Goal: Task Accomplishment & Management: Complete application form

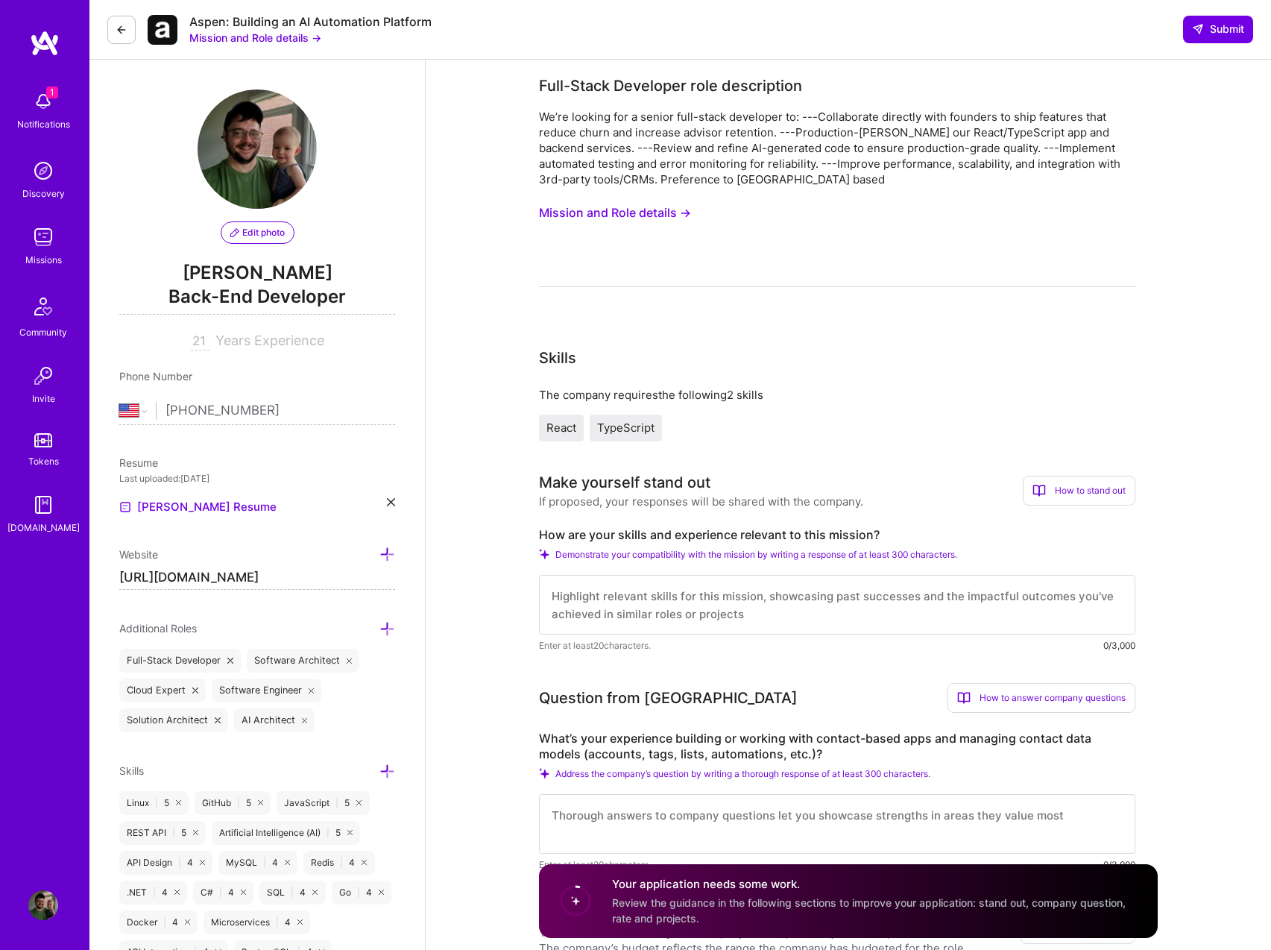
select select "US"
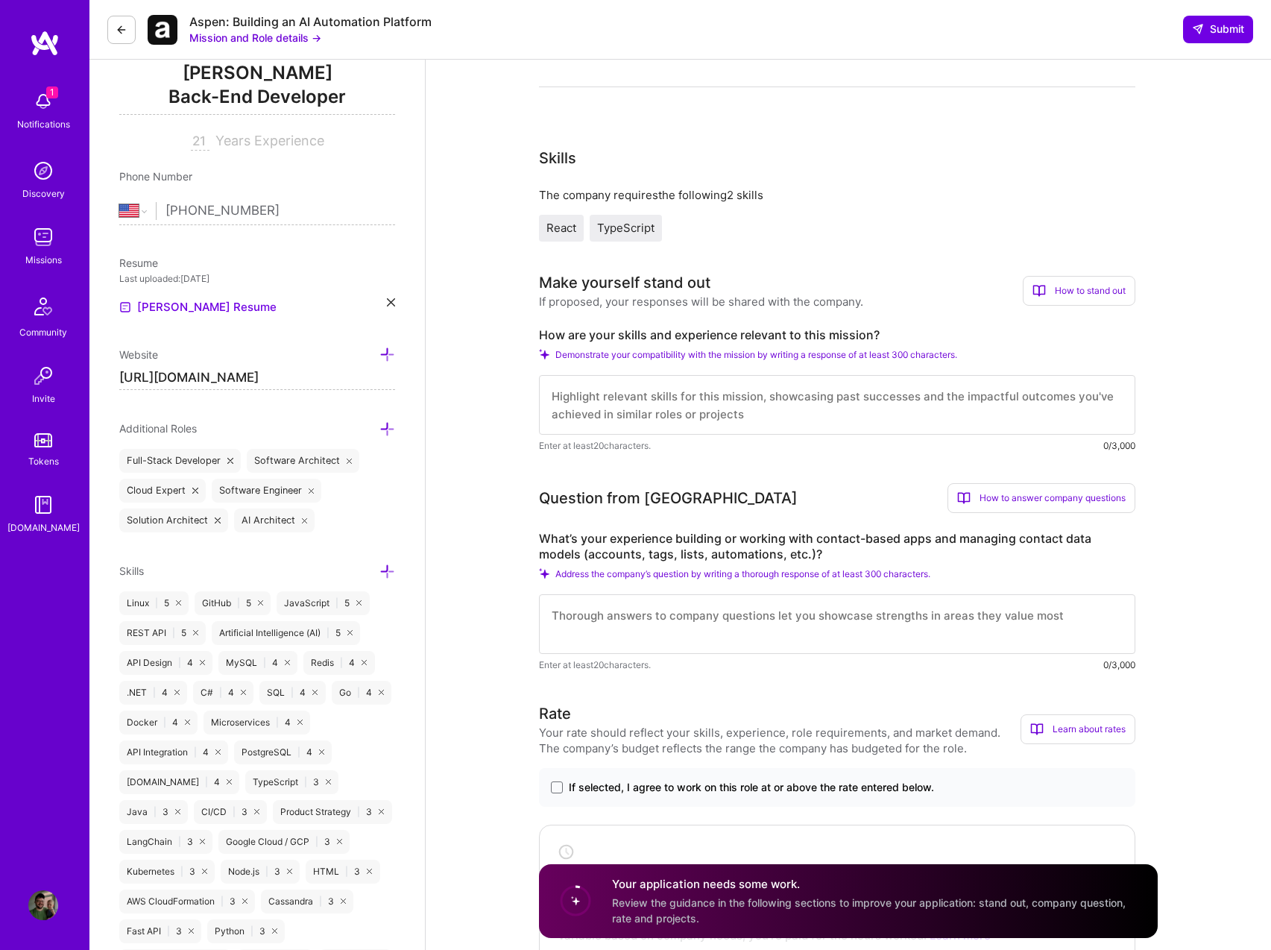
scroll to position [262, 0]
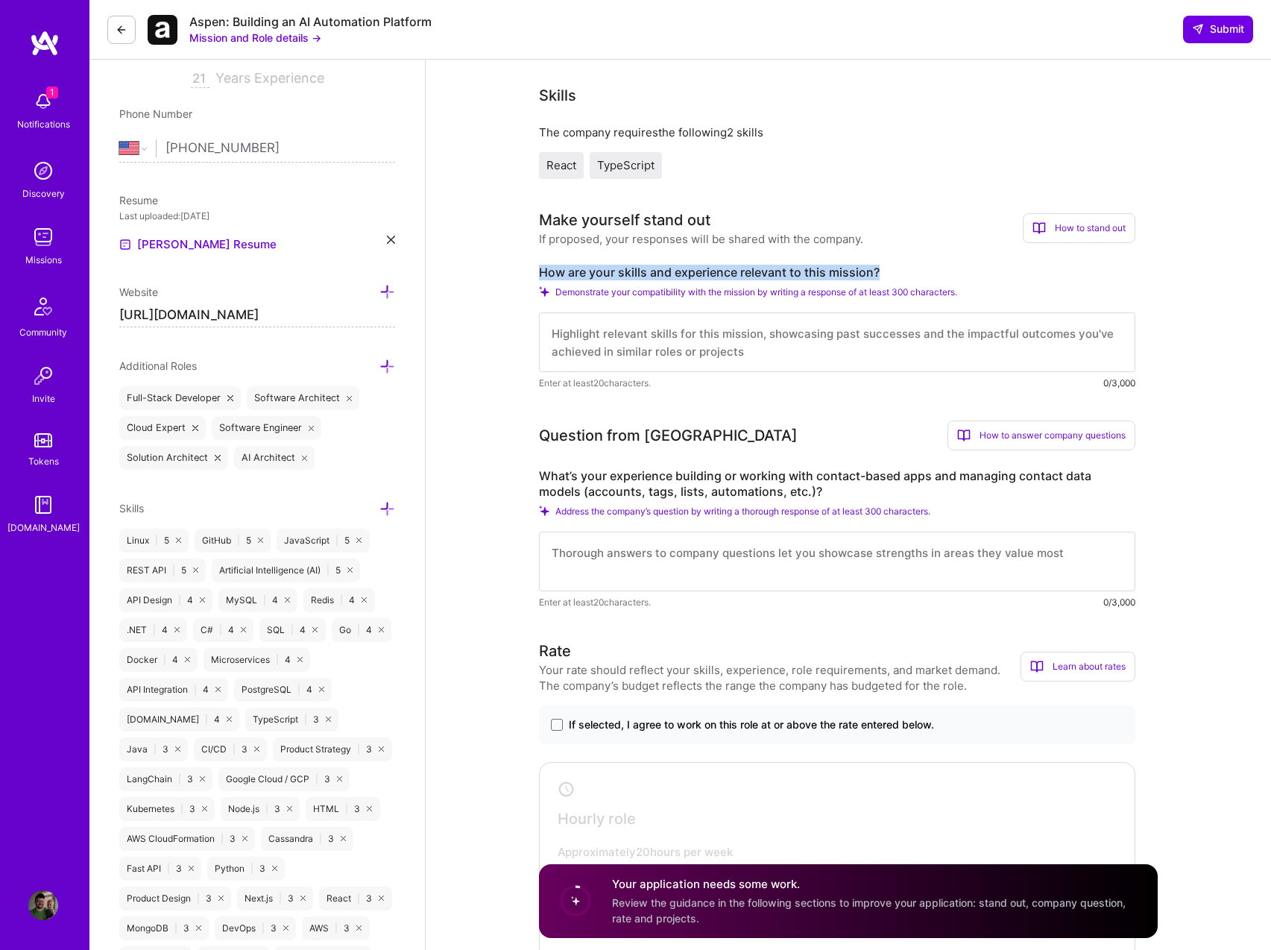
drag, startPoint x: 540, startPoint y: 270, endPoint x: 881, endPoint y: 270, distance: 340.8
click at [881, 270] on label "How are your skills and experience relevant to this mission?" at bounding box center [837, 273] width 597 height 16
copy label "How are your skills and experience relevant to this mission?"
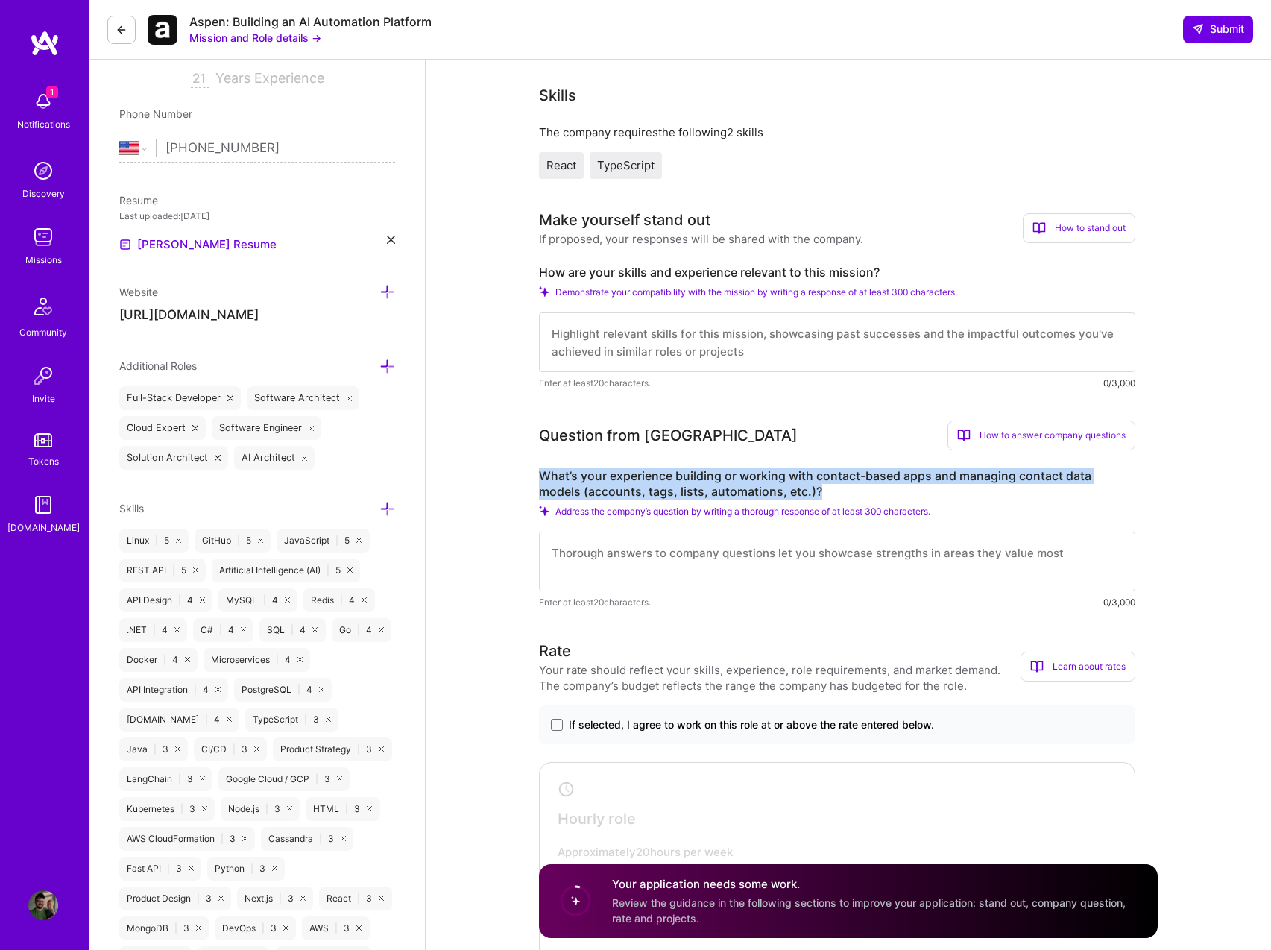
drag, startPoint x: 784, startPoint y: 491, endPoint x: 534, endPoint y: 478, distance: 250.1
copy label "What’s your experience building or working with contact-based apps and managing…"
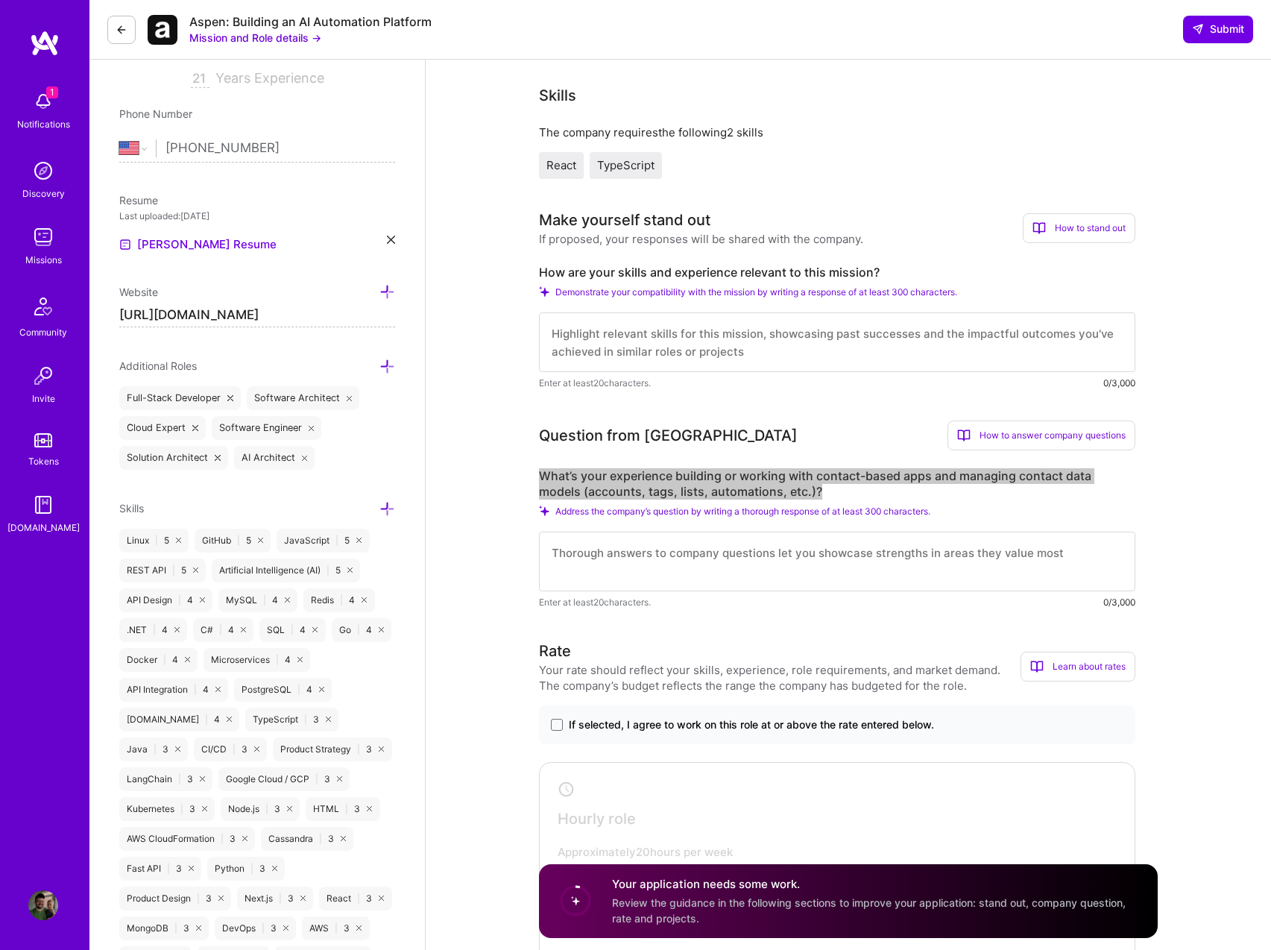
scroll to position [0, 0]
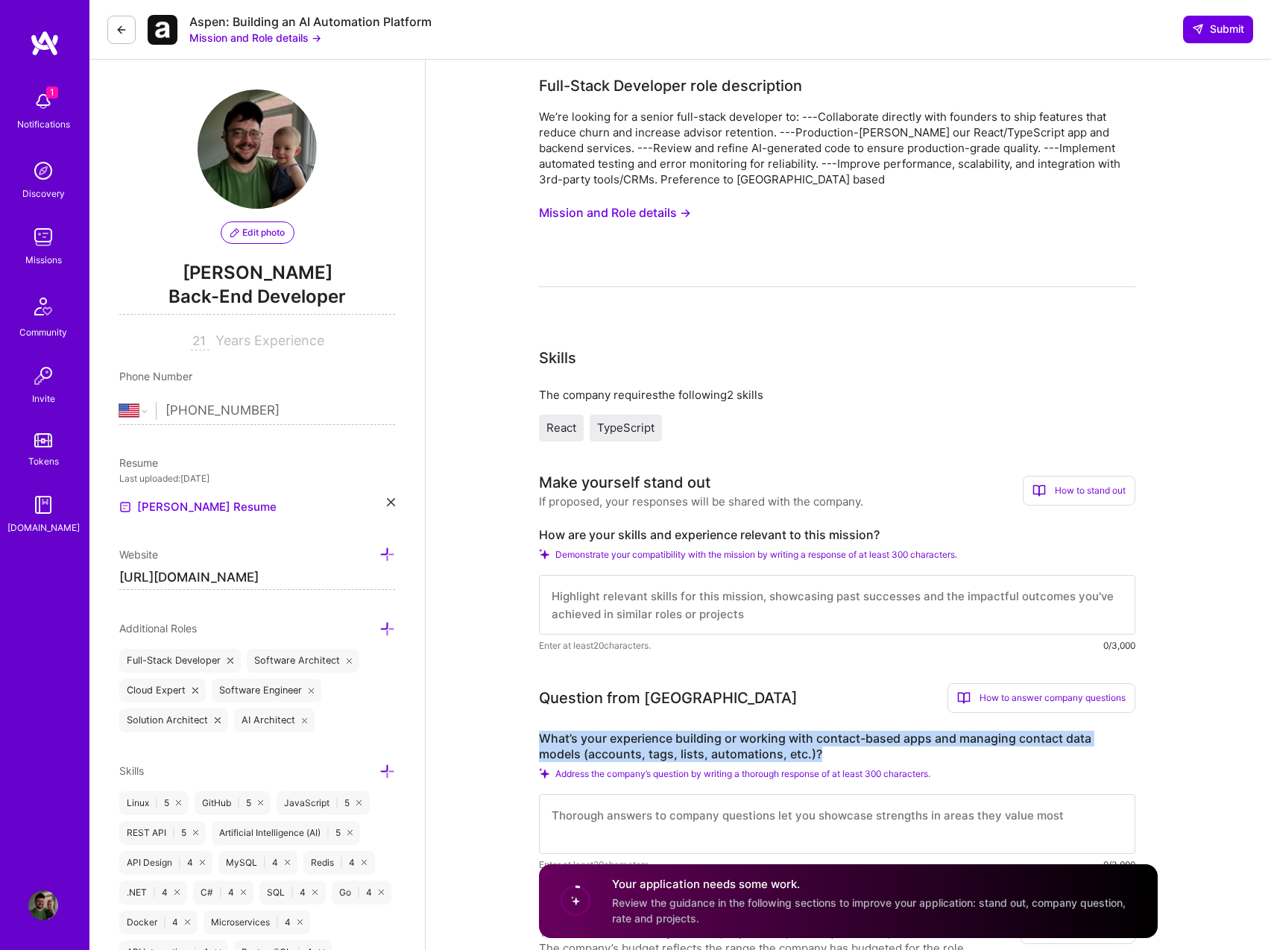
click at [638, 220] on button "Mission and Role details →" at bounding box center [615, 213] width 152 height 28
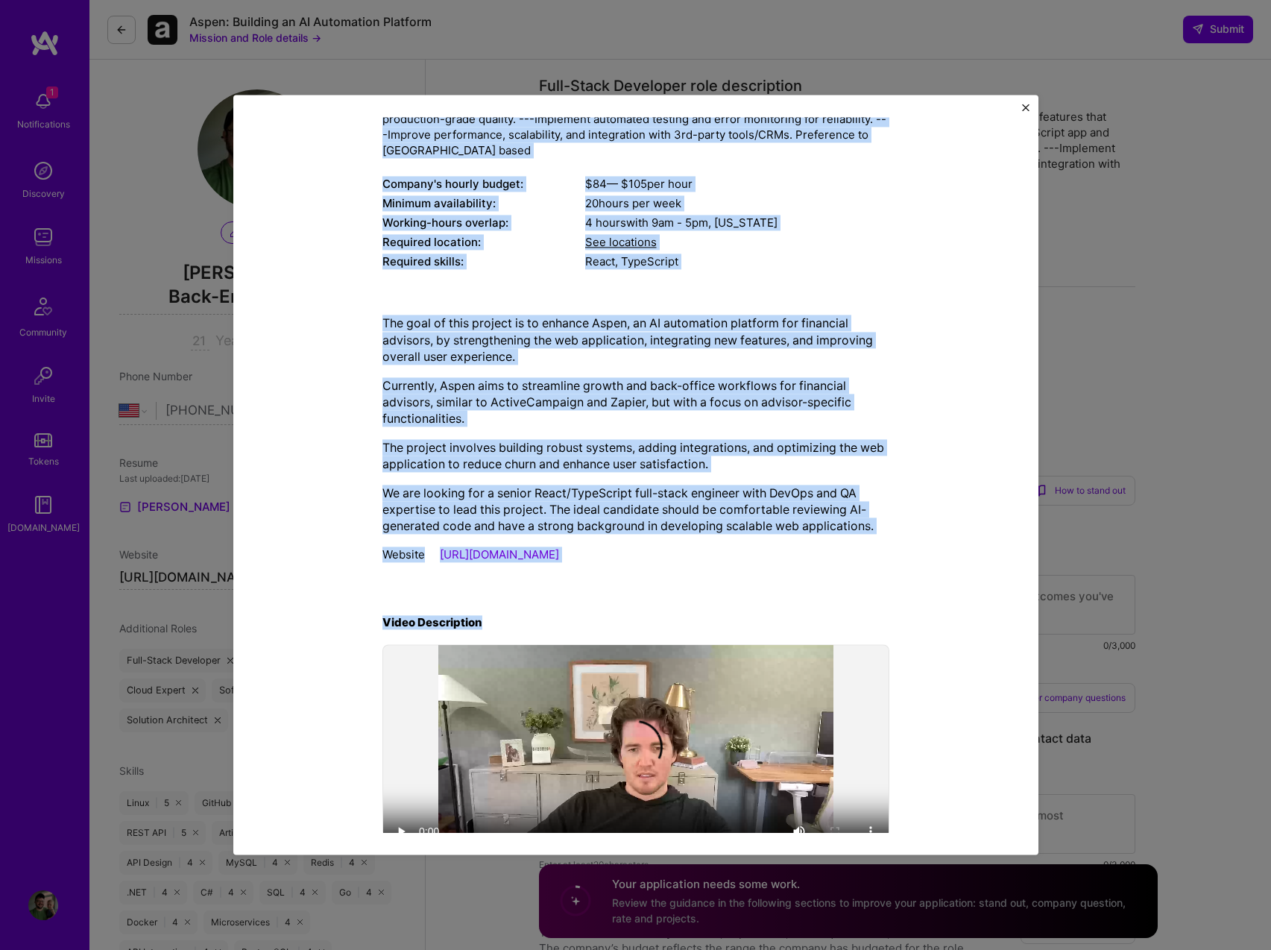
scroll to position [208, 0]
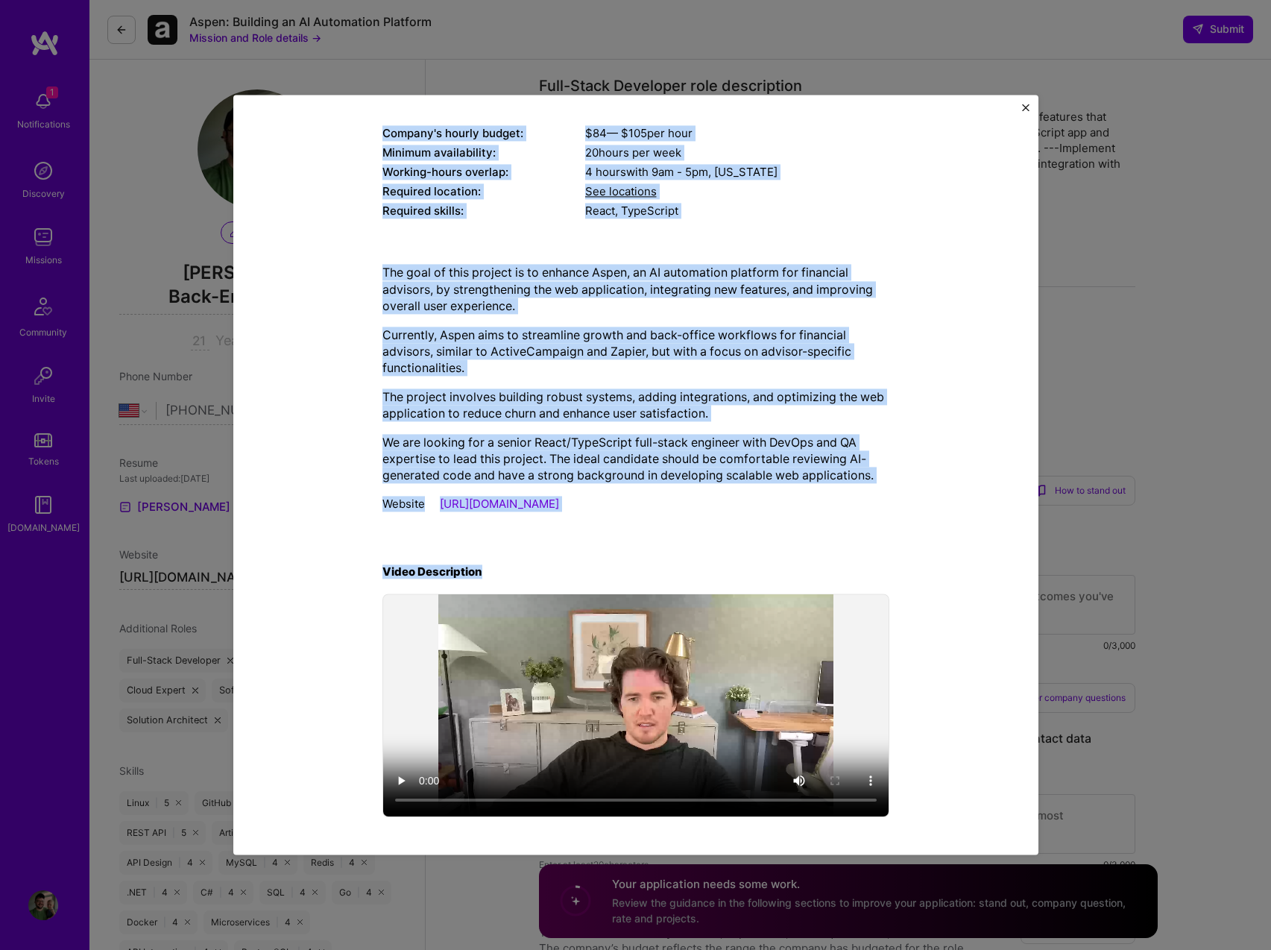
drag, startPoint x: 377, startPoint y: 209, endPoint x: 589, endPoint y: 506, distance: 364.6
click at [589, 506] on div "Mission Description and Role Details Full-Stack Developer role description We’r…" at bounding box center [636, 370] width 507 height 899
copy div "Lore-Ipsum Dolorsita cons adipiscinge Se’do eiusmod tem i utlabo etdo-magna ali…"
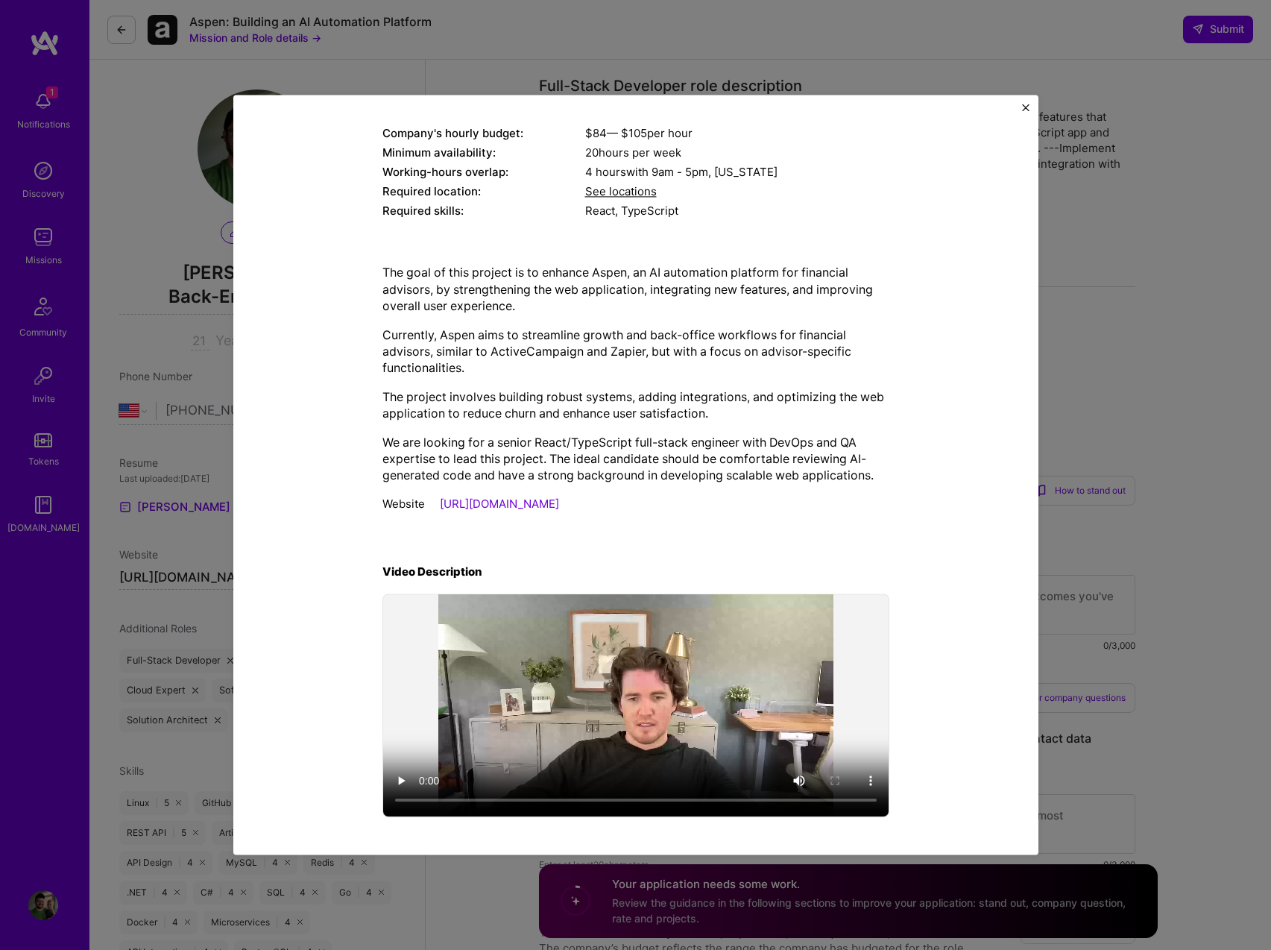
click at [943, 403] on div "Mission Description and Role Details Full-Stack Developer role description We’r…" at bounding box center [636, 370] width 737 height 899
click at [598, 189] on span "See locations" at bounding box center [621, 192] width 72 height 14
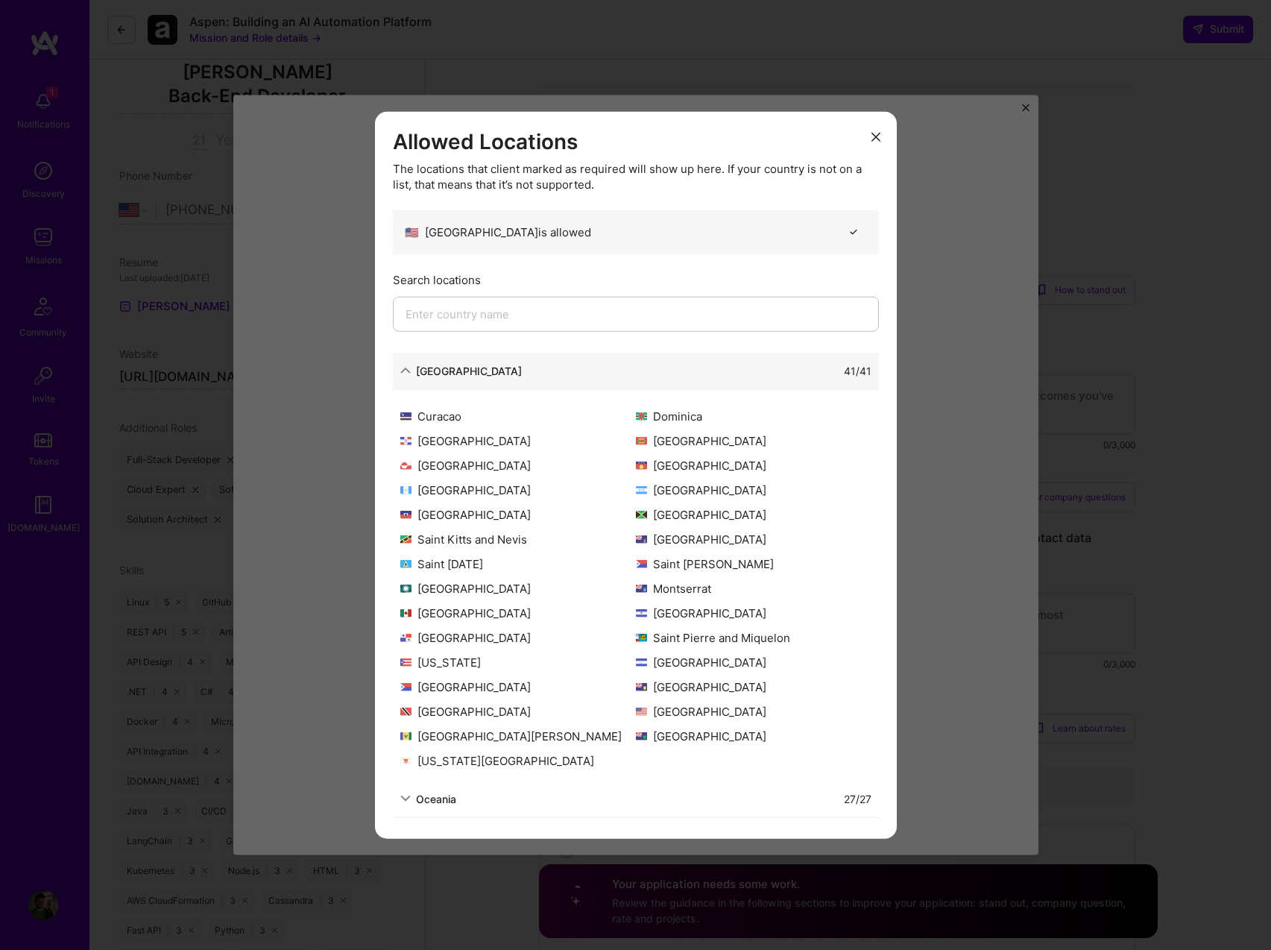
scroll to position [0, 0]
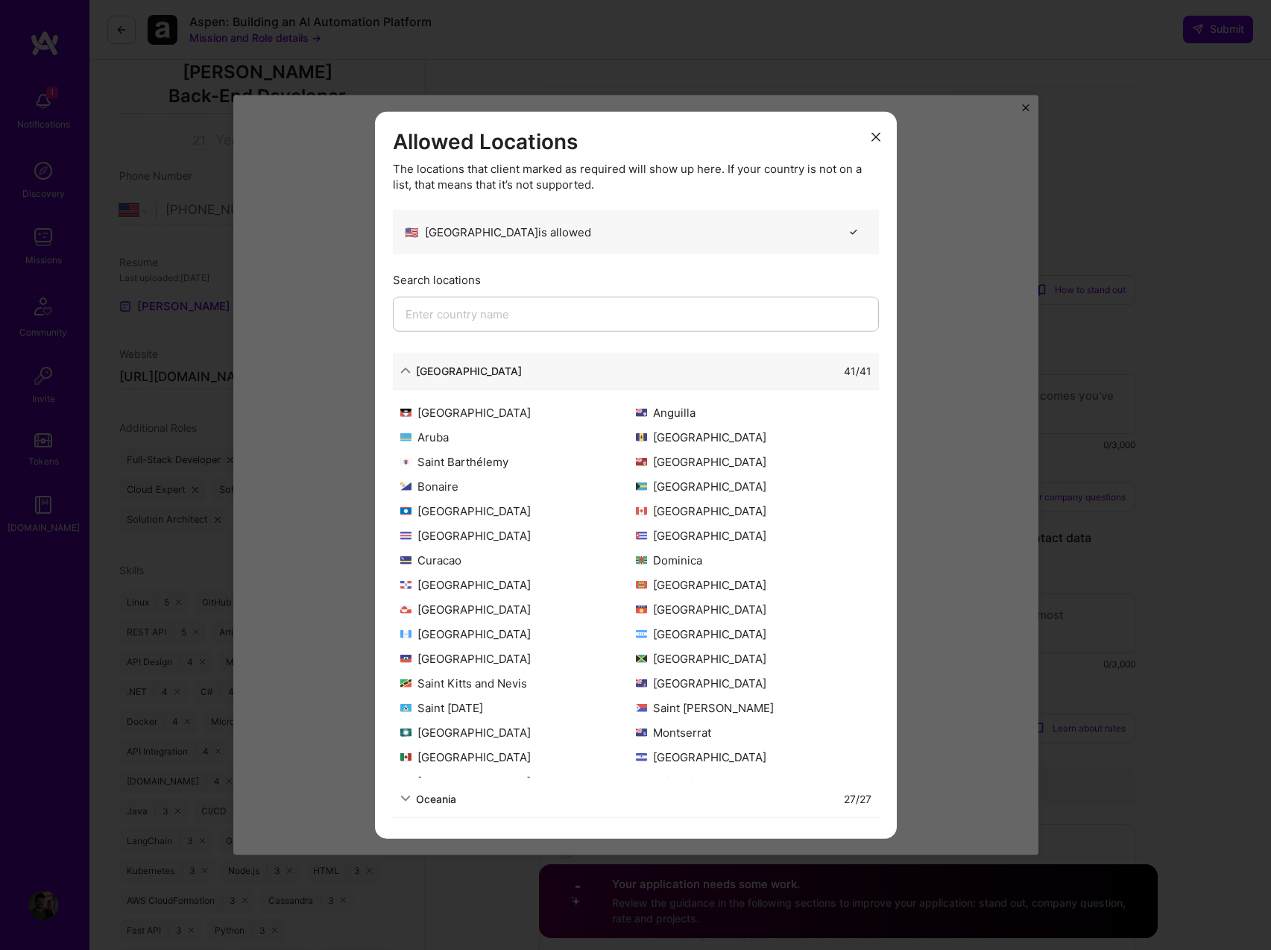
click at [878, 136] on icon "modal" at bounding box center [876, 136] width 9 height 9
